Goal: Find specific page/section: Find specific page/section

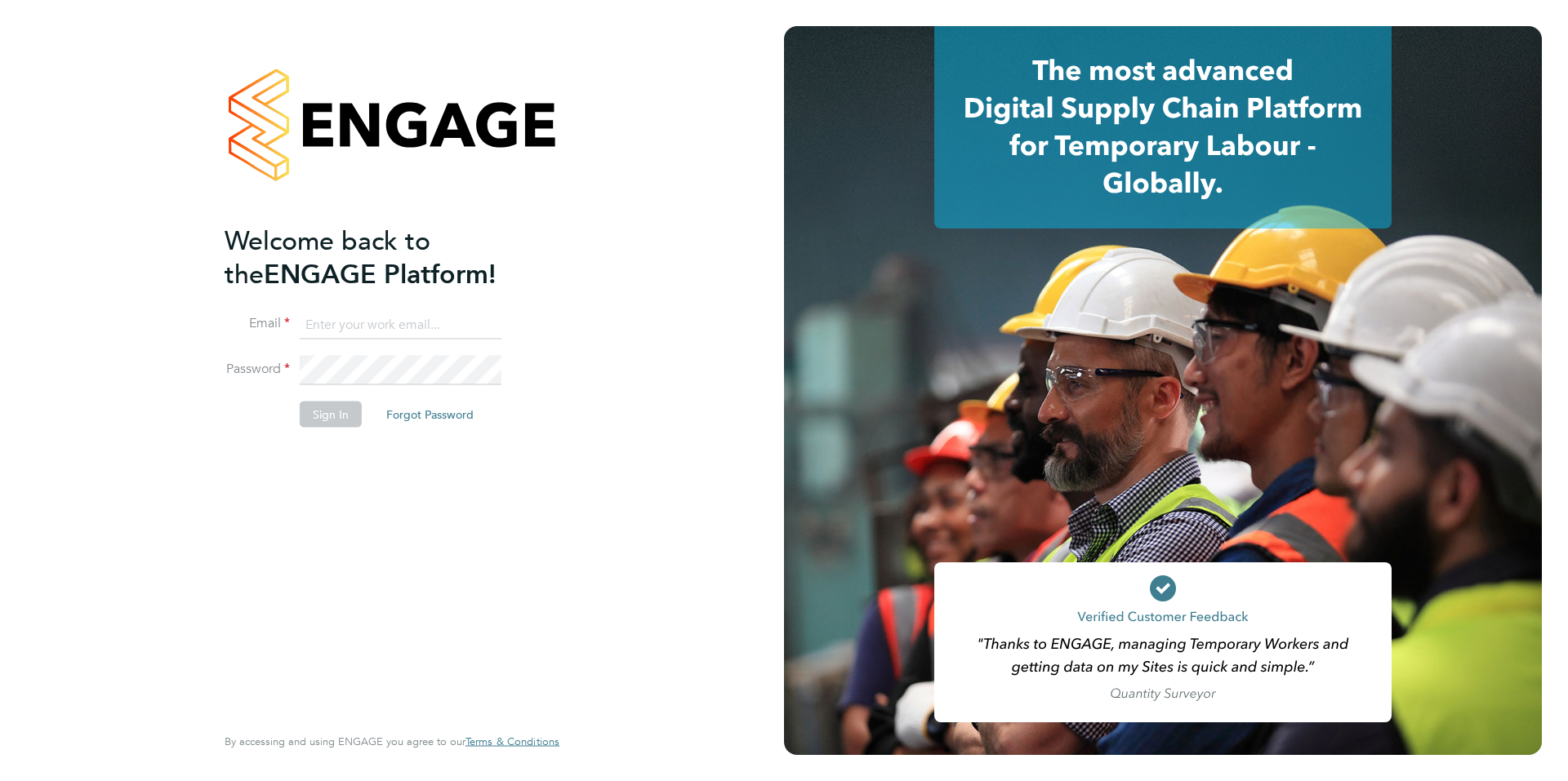
type input "hannah@xede.co.uk"
click at [320, 428] on li "Sign In Forgot Password" at bounding box center [384, 422] width 319 height 43
click at [320, 425] on button "Sign In" at bounding box center [331, 414] width 62 height 26
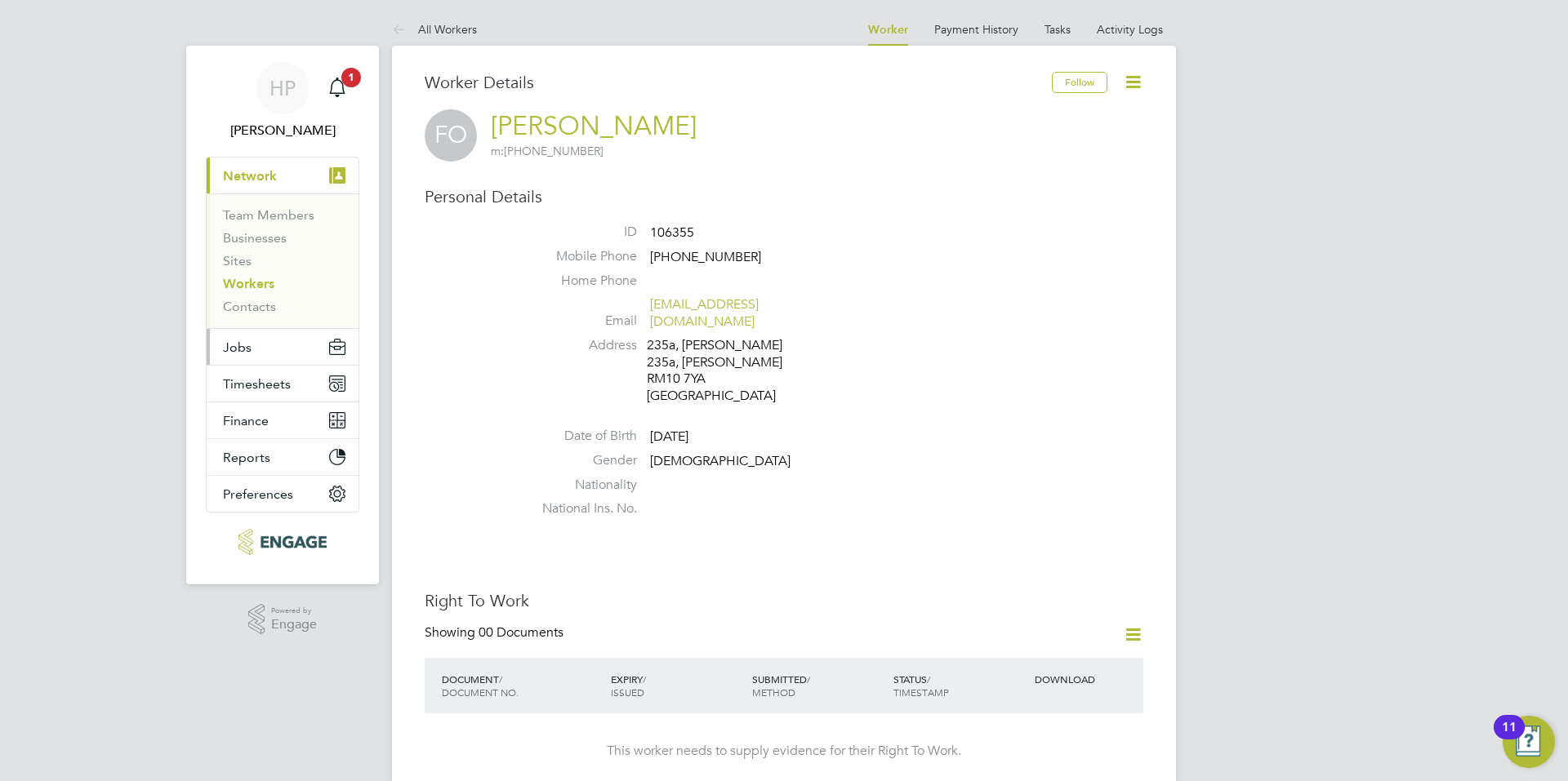
click at [257, 350] on button "Jobs" at bounding box center [282, 347] width 152 height 36
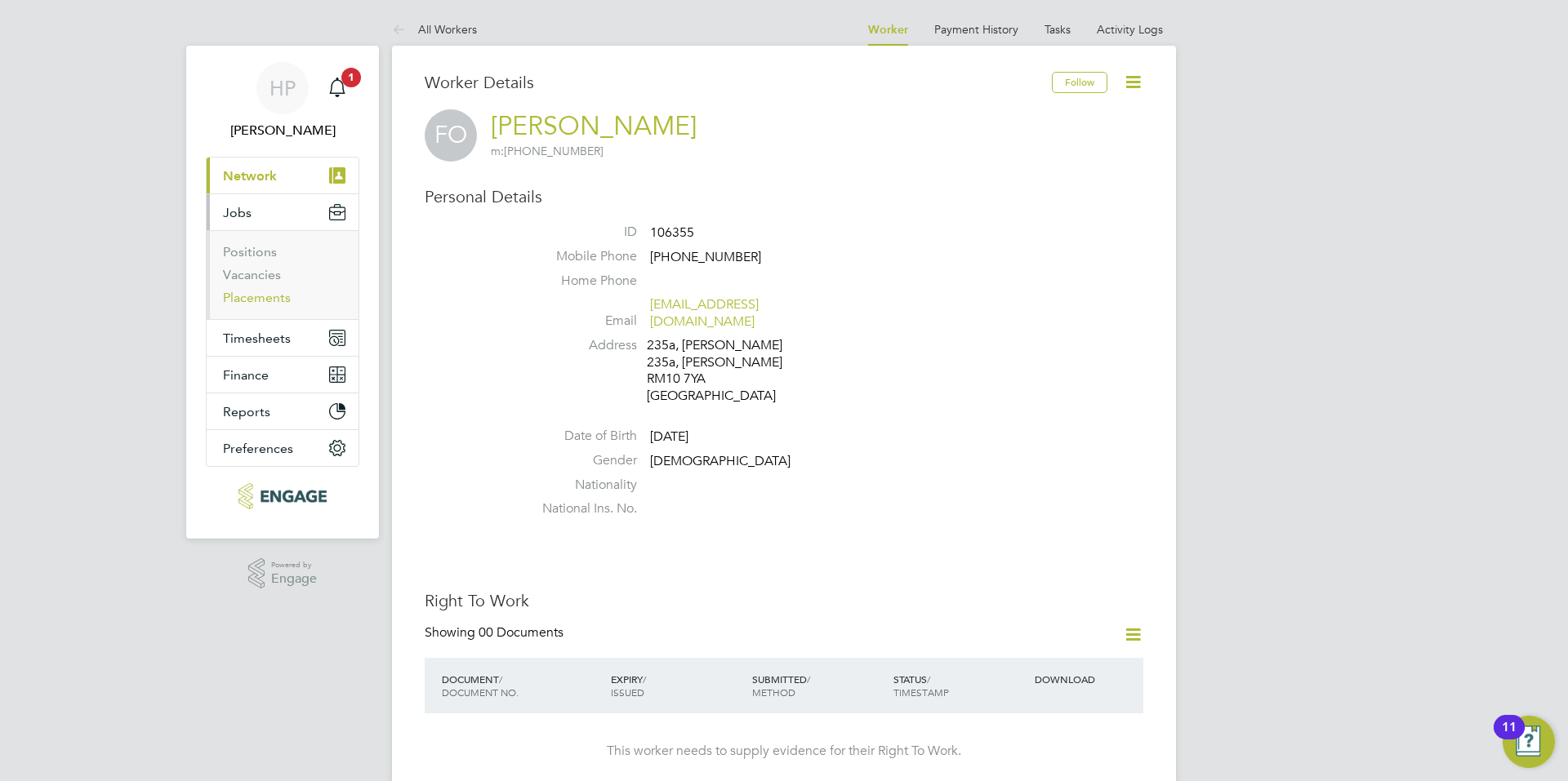
click at [260, 300] on link "Placements" at bounding box center [257, 297] width 68 height 15
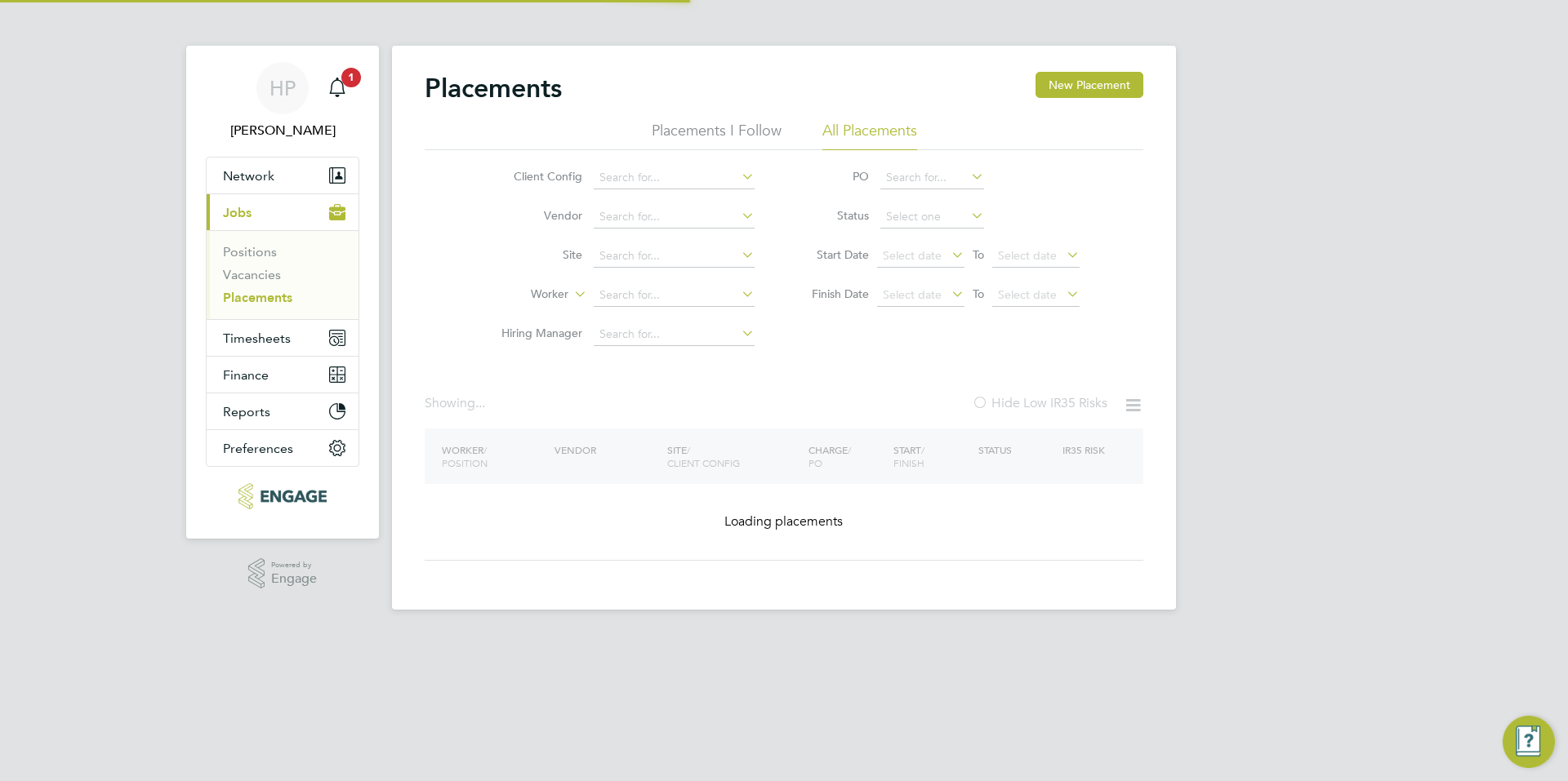
click at [633, 307] on li "Worker" at bounding box center [621, 296] width 307 height 39
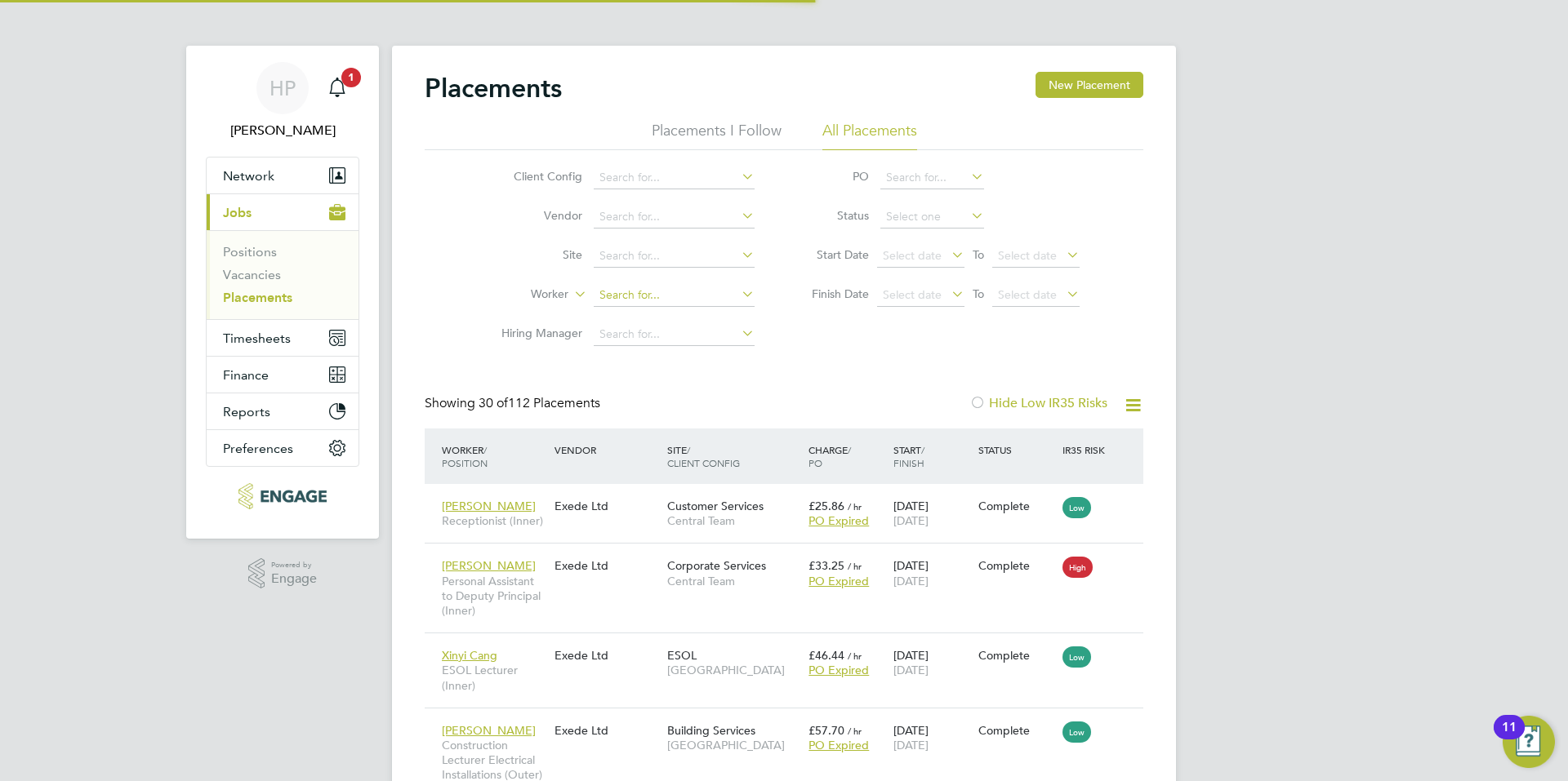
click at [633, 303] on input at bounding box center [674, 296] width 161 height 23
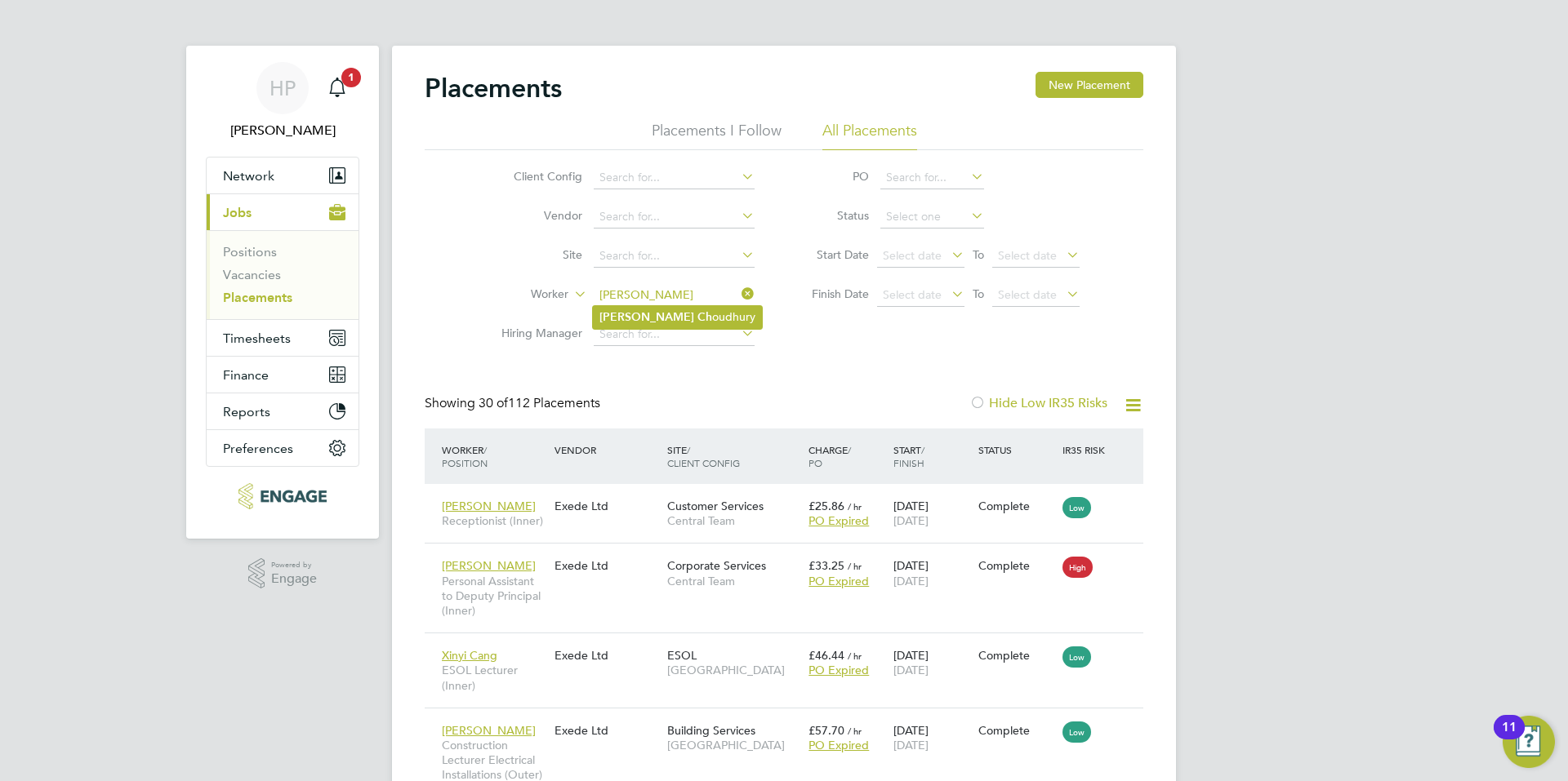
click at [672, 307] on li "[PERSON_NAME]" at bounding box center [677, 317] width 169 height 22
type input "[PERSON_NAME]"
